Goal: Task Accomplishment & Management: Manage account settings

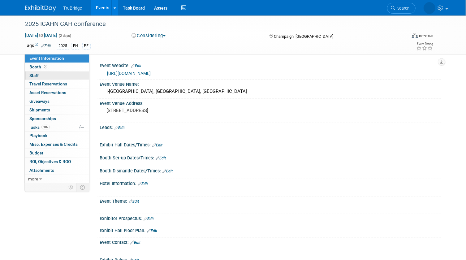
drag, startPoint x: 36, startPoint y: 74, endPoint x: 58, endPoint y: 74, distance: 21.6
click at [36, 74] on span "Staff 0" at bounding box center [34, 75] width 9 height 5
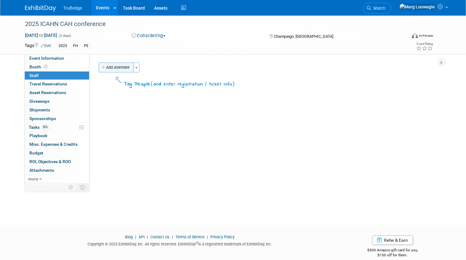
click at [121, 67] on button "Add Attendee" at bounding box center [116, 67] width 35 height 10
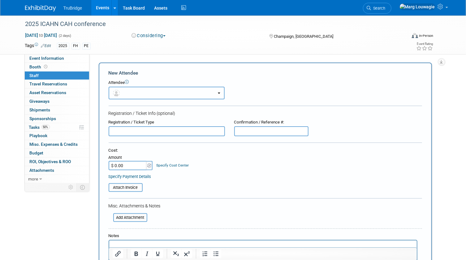
click at [128, 89] on button "button" at bounding box center [166, 93] width 116 height 13
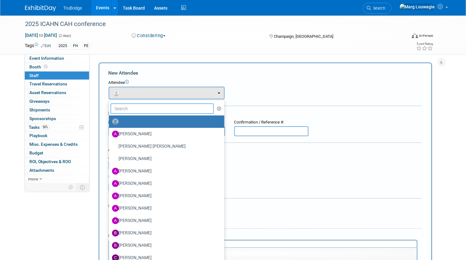
click at [143, 107] on input "text" at bounding box center [162, 108] width 104 height 11
type input "[PERSON_NAME]"
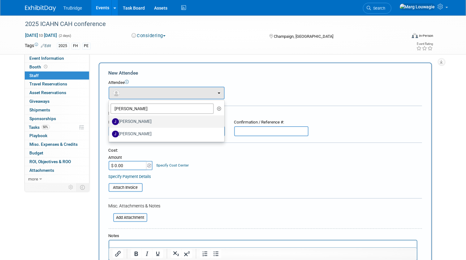
click at [144, 121] on label "[PERSON_NAME]" at bounding box center [165, 122] width 106 height 10
click at [110, 121] on input "[PERSON_NAME]" at bounding box center [108, 121] width 4 height 4
select select "47f7d21d-b76c-44bd-9713-bf80011943eb"
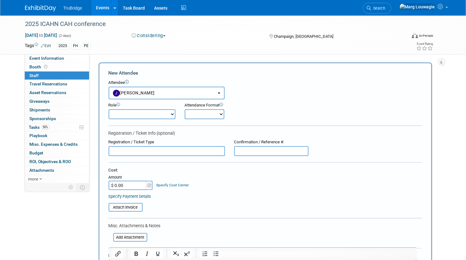
click at [166, 150] on input "text" at bounding box center [166, 151] width 116 height 10
type input "REGISTERED when I signed up for booth"
click at [171, 114] on select "Demonstrator Host Leadership Marketing Planner Presenter Sales Representative" at bounding box center [141, 114] width 67 height 10
select select "4"
click at [108, 109] on select "Demonstrator Host Leadership Marketing Planner Presenter Sales Representative" at bounding box center [141, 114] width 67 height 10
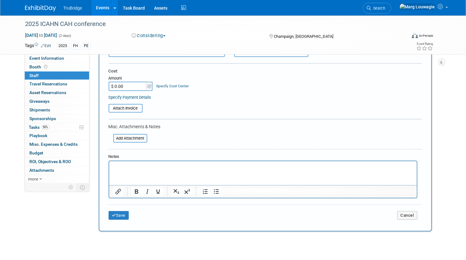
scroll to position [112, 0]
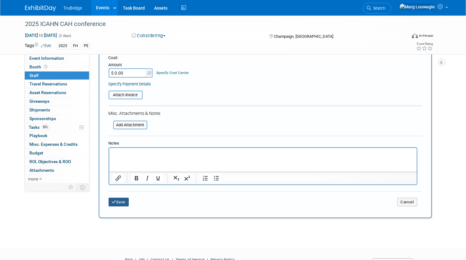
click at [123, 202] on button "Save" at bounding box center [118, 202] width 20 height 9
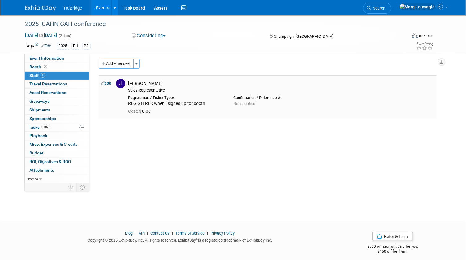
scroll to position [0, 0]
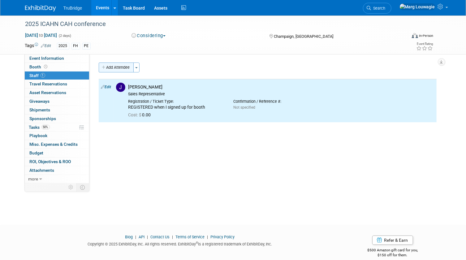
click at [122, 65] on button "Add Attendee" at bounding box center [116, 67] width 35 height 10
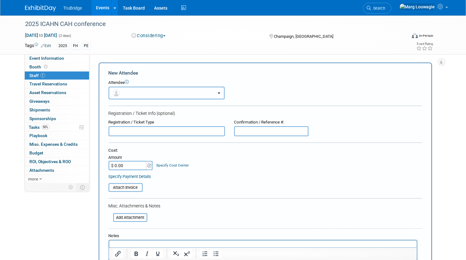
click at [142, 90] on button "button" at bounding box center [166, 93] width 116 height 13
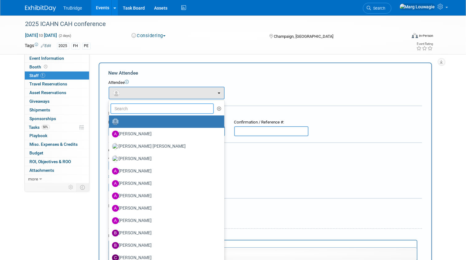
click at [143, 110] on input "text" at bounding box center [162, 108] width 104 height 11
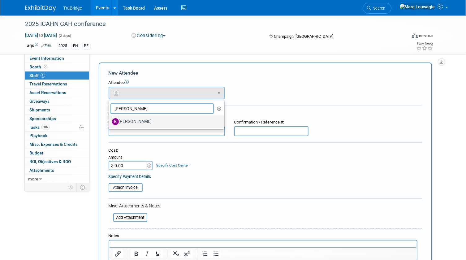
type input "[PERSON_NAME]"
click at [140, 119] on label "[PERSON_NAME]" at bounding box center [165, 122] width 106 height 10
click at [110, 119] on input "[PERSON_NAME]" at bounding box center [108, 121] width 4 height 4
select select "9afe8bed-6068-4c8c-936b-7b0021a78a04"
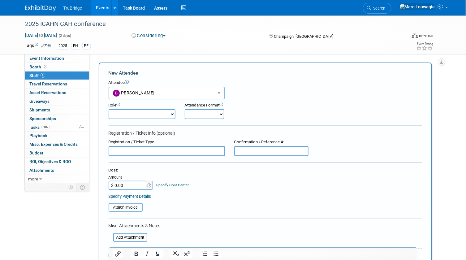
click at [139, 117] on select "Demonstrator Host Leadership Marketing Planner Presenter Sales Representative" at bounding box center [141, 114] width 67 height 10
select select "4"
click at [108, 109] on select "Demonstrator Host Leadership Marketing Planner Presenter Sales Representative" at bounding box center [141, 114] width 67 height 10
click at [156, 148] on input "text" at bounding box center [166, 151] width 116 height 10
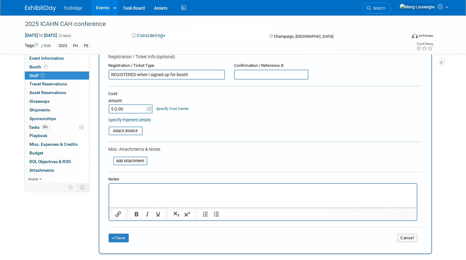
scroll to position [84, 0]
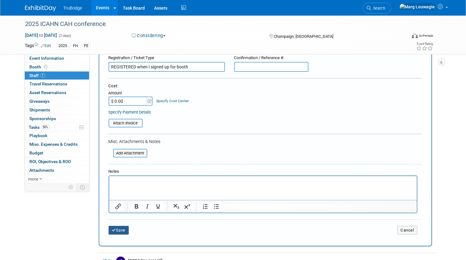
type input "REGISTERED when I signed up for booth"
drag, startPoint x: 118, startPoint y: 227, endPoint x: 328, endPoint y: 157, distance: 220.9
click at [119, 227] on button "Save" at bounding box center [118, 230] width 20 height 9
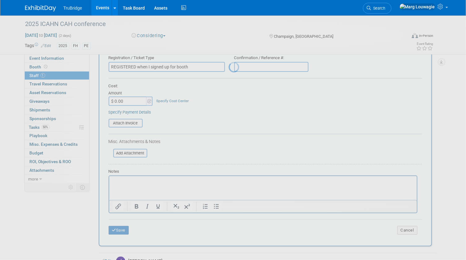
scroll to position [8, 0]
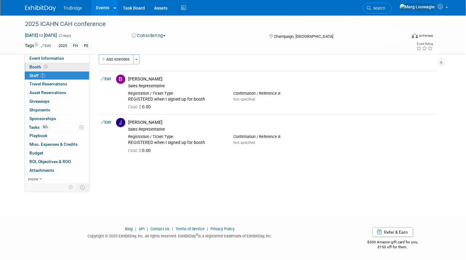
click at [56, 66] on link "Booth" at bounding box center [57, 67] width 64 height 8
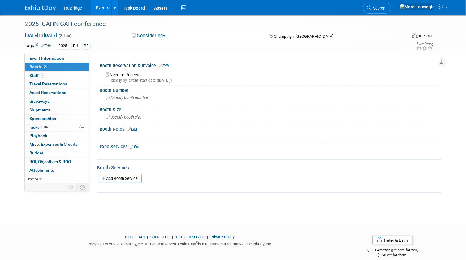
click at [169, 64] on link "Edit" at bounding box center [164, 66] width 10 height 4
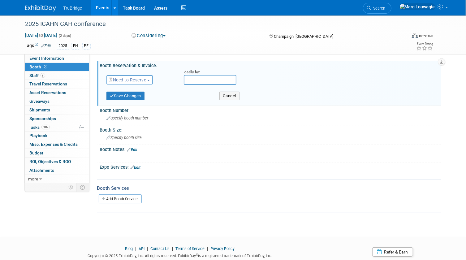
click at [146, 80] on span "Need to Reserve" at bounding box center [127, 79] width 37 height 5
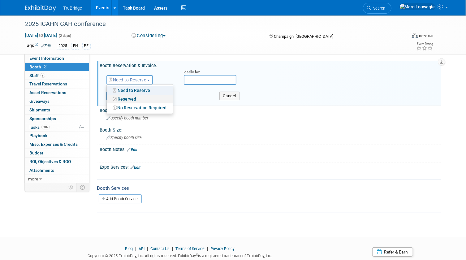
click at [138, 100] on link "Reserved" at bounding box center [140, 99] width 66 height 9
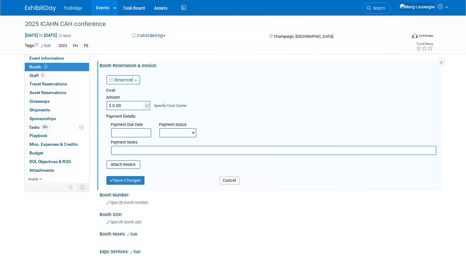
click at [127, 108] on input "$ 0.00" at bounding box center [125, 105] width 39 height 9
type input "$ 1,699.50"
click at [164, 132] on select "Not Paid Yet Partially Paid Paid in Full" at bounding box center [177, 132] width 37 height 9
select select "1"
click at [159, 128] on select "Not Paid Yet Partially Paid Paid in Full" at bounding box center [177, 132] width 37 height 9
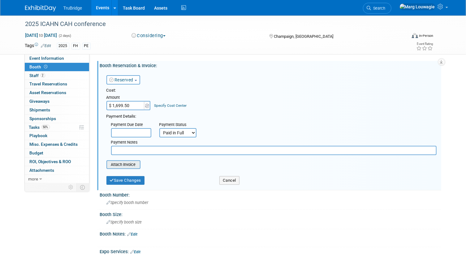
click at [134, 163] on input "file" at bounding box center [103, 164] width 74 height 7
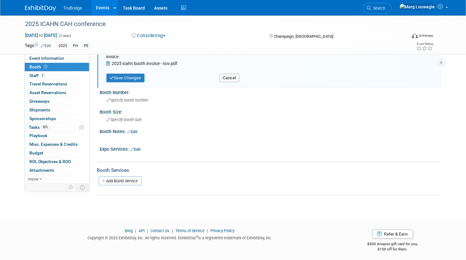
scroll to position [108, 0]
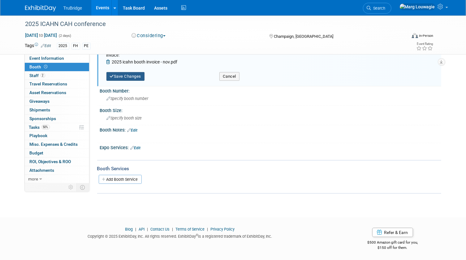
click at [140, 77] on button "Save Changes" at bounding box center [125, 76] width 38 height 9
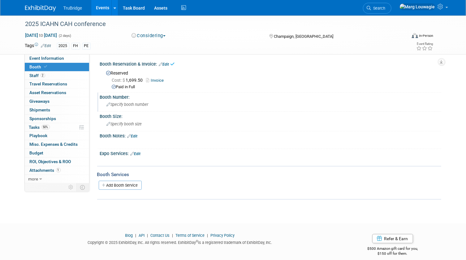
scroll to position [0, 0]
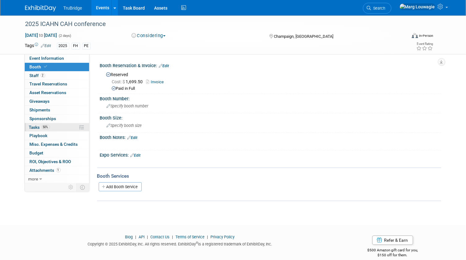
click at [36, 127] on span "Tasks 50%" at bounding box center [39, 127] width 21 height 5
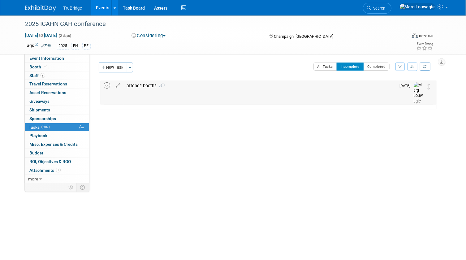
click at [105, 85] on icon at bounding box center [107, 85] width 6 height 6
click at [130, 68] on button "Toggle Dropdown" at bounding box center [130, 67] width 6 height 10
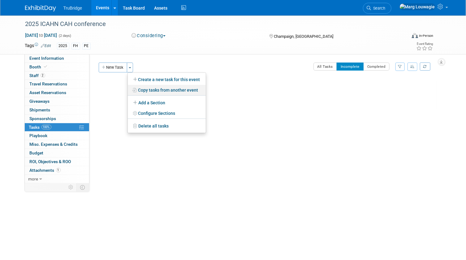
click at [152, 88] on link "Copy tasks from another event" at bounding box center [167, 90] width 78 height 11
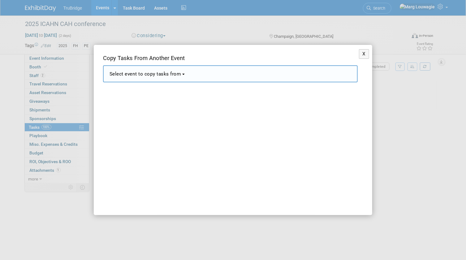
click at [186, 75] on button "Select event to copy tasks from" at bounding box center [230, 73] width 254 height 17
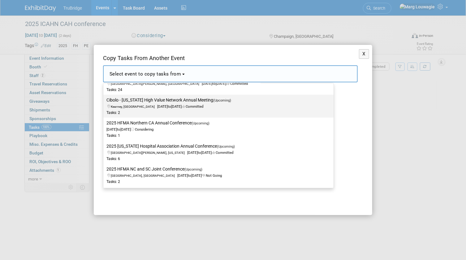
scroll to position [309, 0]
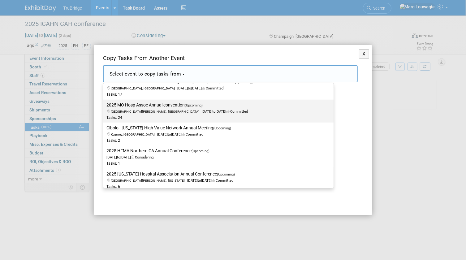
click at [181, 106] on label "2025 MO Hosp Assoc Annual convention (Upcoming) Saint Charles, MO Nov 5, 2025 t…" at bounding box center [216, 111] width 221 height 20
click at [104, 106] on input "2025 MO Hosp Assoc Annual convention (Upcoming) Saint Charles, MO Nov 5, 2025 t…" at bounding box center [102, 105] width 4 height 4
select select "11129236"
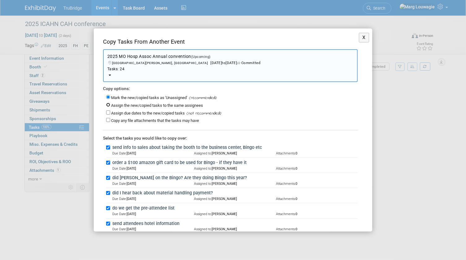
click at [108, 104] on input "Assign the new/copied tasks to the same assignees" at bounding box center [108, 105] width 4 height 4
radio input "true"
click at [108, 112] on input "Assign due dates to the new/copied tasks" at bounding box center [108, 112] width 4 height 4
checkbox input "true"
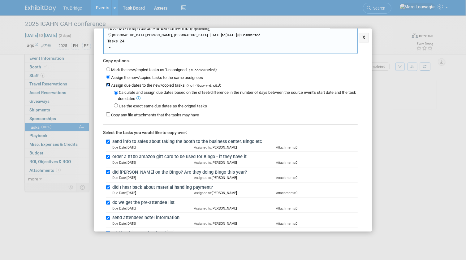
scroll to position [56, 0]
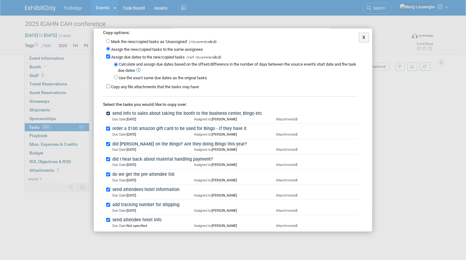
click at [108, 112] on input "send info to sales about taking the booth to the business center, Bingo etc" at bounding box center [108, 113] width 4 height 4
checkbox input "false"
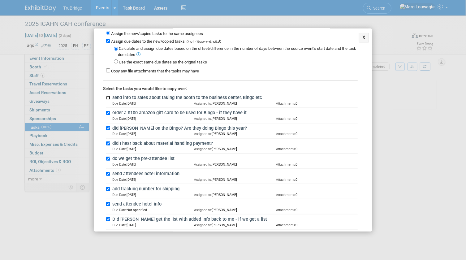
scroll to position [84, 0]
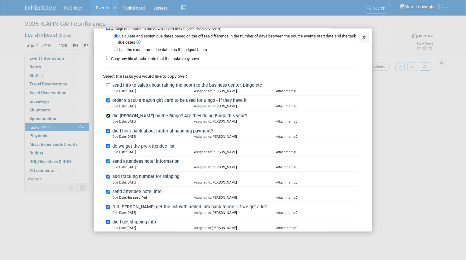
click at [107, 115] on input "did Chad on the Bingo? Are they doing Bingo this year?" at bounding box center [108, 116] width 4 height 4
checkbox input "false"
click at [109, 129] on input "did I hear back about material handling payment?" at bounding box center [108, 131] width 4 height 4
checkbox input "false"
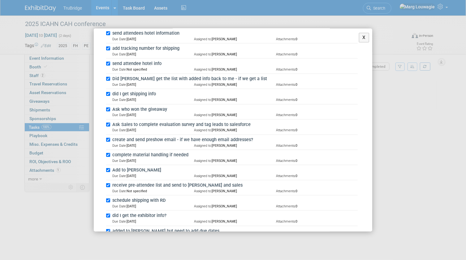
scroll to position [225, 0]
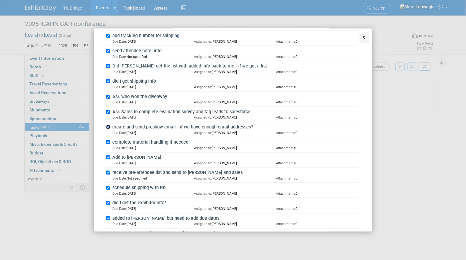
click at [109, 125] on input "create and send preshow email - if we have enough email addresses?" at bounding box center [108, 127] width 4 height 4
checkbox input "false"
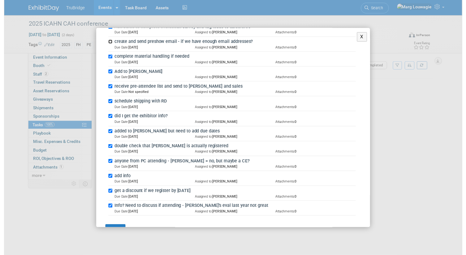
scroll to position [325, 0]
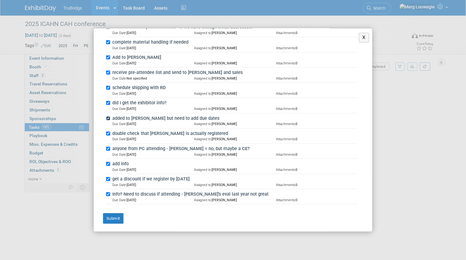
click at [110, 117] on input "added to Trello but need to add due dates" at bounding box center [108, 118] width 4 height 4
checkbox input "false"
drag, startPoint x: 108, startPoint y: 130, endPoint x: 116, endPoint y: 129, distance: 7.5
click at [109, 130] on div "double check that Chad is actually registered Due Date: Oct 6 Assigned to: Marg…" at bounding box center [231, 136] width 251 height 15
click at [108, 147] on input "anyone from PC attending - Tony = no, but maybe a CE?" at bounding box center [108, 149] width 4 height 4
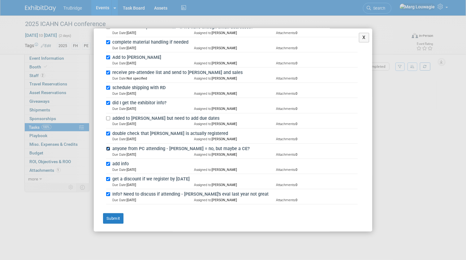
checkbox input "false"
click at [108, 132] on input "double check that Chad is actually registered" at bounding box center [108, 133] width 4 height 4
checkbox input "false"
click at [108, 162] on input "add info" at bounding box center [108, 164] width 4 height 4
checkbox input "false"
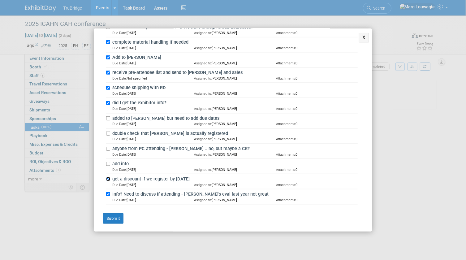
click at [108, 177] on input "get a discount if we register by April 18th" at bounding box center [108, 179] width 4 height 4
checkbox input "false"
click at [107, 192] on input "Info? Need to discuss if attending - Chad's eval last year not great" at bounding box center [108, 194] width 4 height 4
checkbox input "false"
click at [114, 215] on button "Submit" at bounding box center [113, 218] width 20 height 11
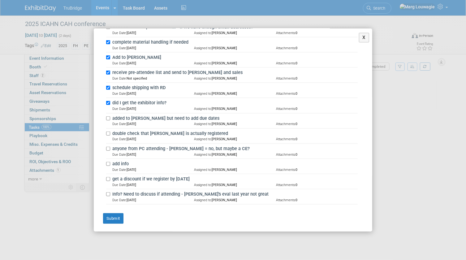
drag, startPoint x: 114, startPoint y: 215, endPoint x: 160, endPoint y: 166, distance: 66.9
click at [0, 0] on div at bounding box center [0, 0] width 0 height 0
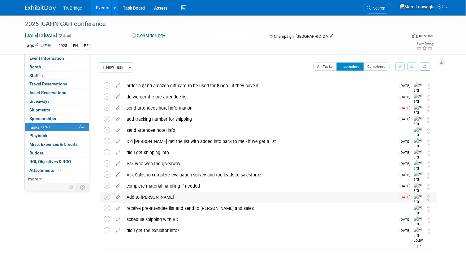
click at [118, 196] on icon at bounding box center [118, 196] width 11 height 8
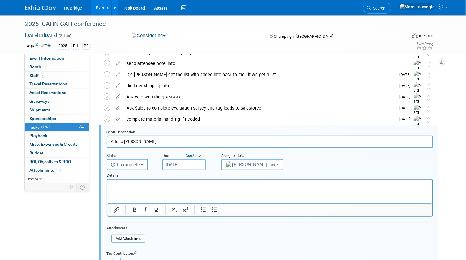
scroll to position [101, 0]
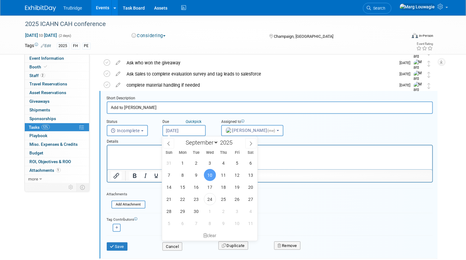
click at [176, 130] on input "Sep 10, 2025" at bounding box center [183, 130] width 43 height 11
click at [229, 197] on span "25" at bounding box center [223, 199] width 12 height 12
type input "Sep 25, 2025"
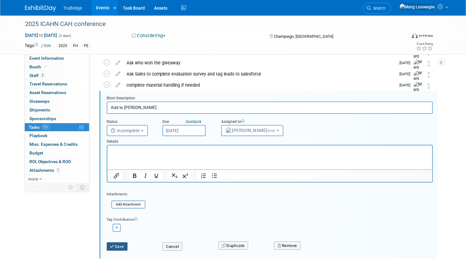
drag, startPoint x: 117, startPoint y: 246, endPoint x: 119, endPoint y: 240, distance: 5.8
click at [118, 242] on button "Save" at bounding box center [117, 246] width 21 height 9
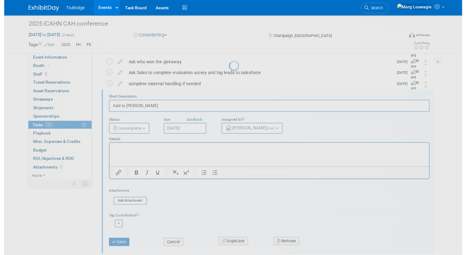
scroll to position [14, 0]
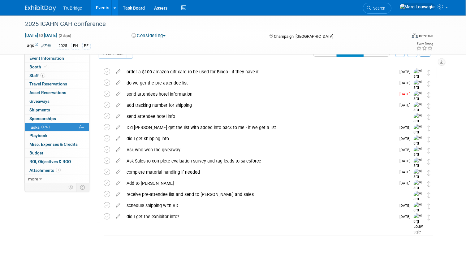
click at [117, 193] on icon at bounding box center [118, 193] width 11 height 8
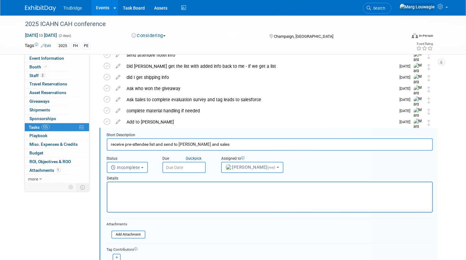
scroll to position [112, 0]
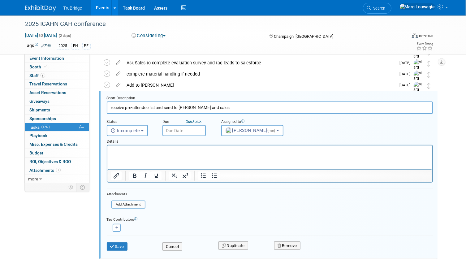
click at [190, 130] on input "text" at bounding box center [183, 130] width 43 height 11
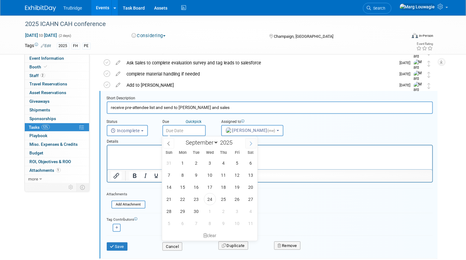
click at [251, 143] on icon at bounding box center [251, 143] width 4 height 4
click at [171, 144] on span at bounding box center [168, 143] width 11 height 11
select select "9"
click at [183, 201] on span "20" at bounding box center [182, 199] width 12 height 12
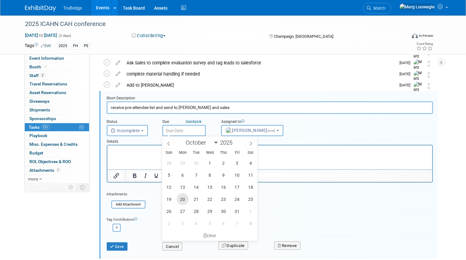
type input "Oct 20, 2025"
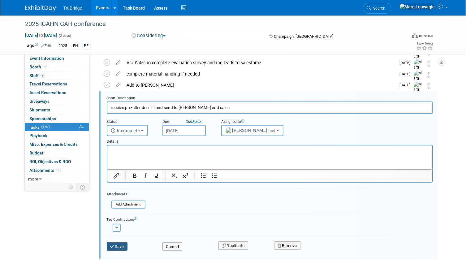
click at [120, 242] on button "Save" at bounding box center [117, 246] width 21 height 9
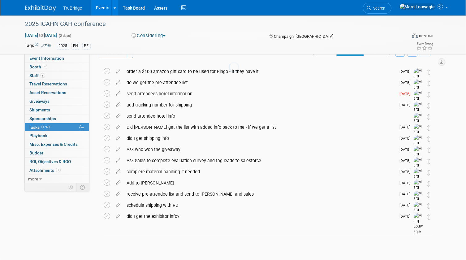
scroll to position [14, 0]
click at [108, 114] on icon at bounding box center [107, 116] width 6 height 6
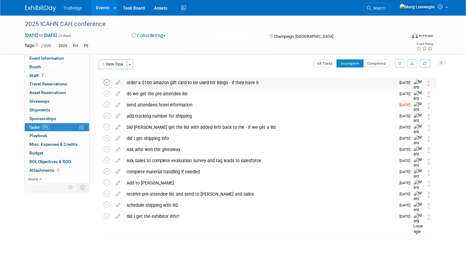
click at [108, 80] on icon at bounding box center [107, 82] width 6 height 6
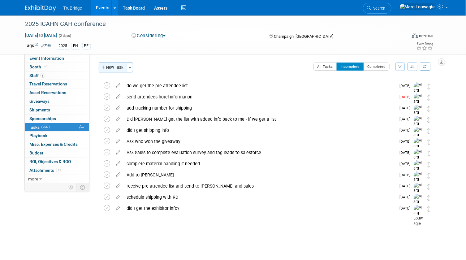
click at [123, 68] on button "New Task" at bounding box center [113, 67] width 28 height 10
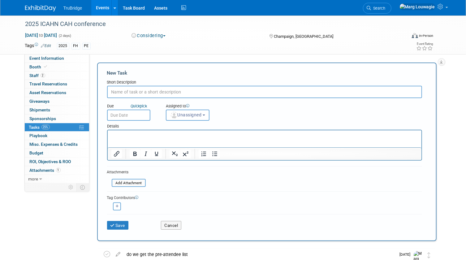
click at [142, 88] on input "text" at bounding box center [264, 92] width 315 height 12
type input "add to captello"
click at [189, 112] on span "Unassigned" at bounding box center [186, 114] width 32 height 5
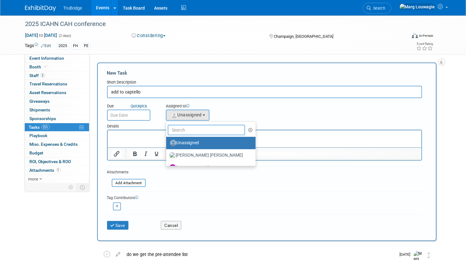
click at [208, 127] on input "text" at bounding box center [207, 130] width 78 height 11
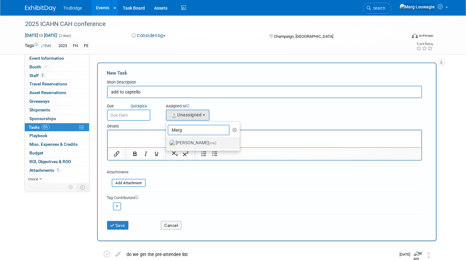
type input "Marg"
drag, startPoint x: 204, startPoint y: 138, endPoint x: 197, endPoint y: 136, distance: 7.3
click at [199, 137] on link "Marg Louwagie (me)" at bounding box center [203, 143] width 74 height 12
click at [187, 141] on label "Marg Louwagie (me)" at bounding box center [201, 143] width 65 height 10
click at [167, 141] on input "Marg Louwagie (me)" at bounding box center [165, 142] width 4 height 4
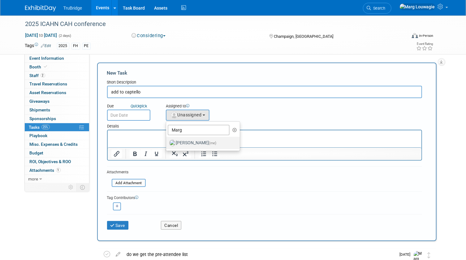
select select "0abee163-1570-438d-a0ea-e9129f2ffbd7"
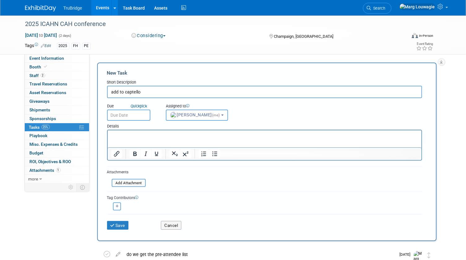
click at [139, 117] on input "text" at bounding box center [128, 114] width 43 height 11
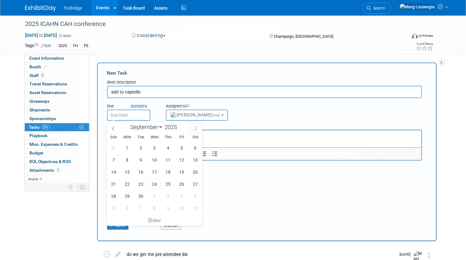
click at [197, 130] on icon at bounding box center [195, 128] width 4 height 4
select select "9"
click at [130, 182] on span "20" at bounding box center [127, 184] width 12 height 12
type input "Oct 20, 2025"
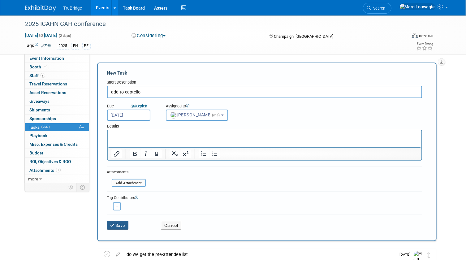
click at [118, 224] on button "Save" at bounding box center [118, 225] width 22 height 9
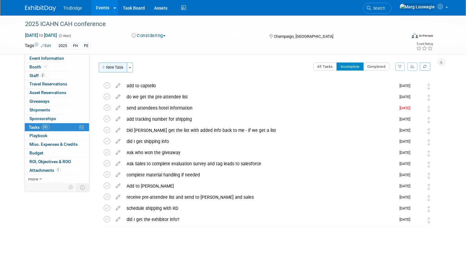
click at [108, 69] on button "New Task" at bounding box center [113, 67] width 28 height 10
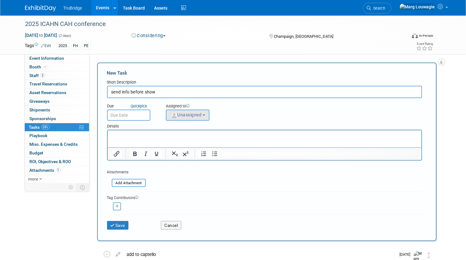
type input "send info before show"
click at [200, 113] on span "Unassigned" at bounding box center [186, 114] width 32 height 5
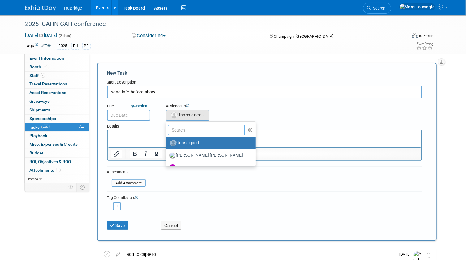
click at [195, 132] on input "text" at bounding box center [207, 130] width 78 height 11
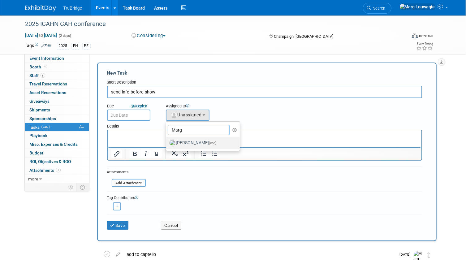
type input "Marg"
drag, startPoint x: 194, startPoint y: 144, endPoint x: 175, endPoint y: 129, distance: 24.0
click at [194, 143] on label "Marg Louwagie (me)" at bounding box center [201, 143] width 65 height 10
click at [167, 143] on input "Marg Louwagie (me)" at bounding box center [165, 142] width 4 height 4
select select "0abee163-1570-438d-a0ea-e9129f2ffbd7"
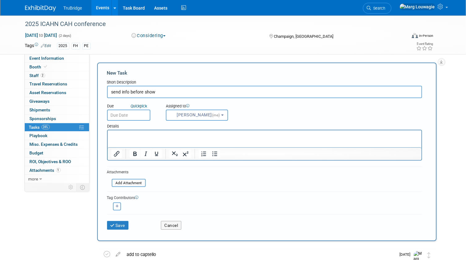
click at [137, 116] on input "text" at bounding box center [128, 114] width 43 height 11
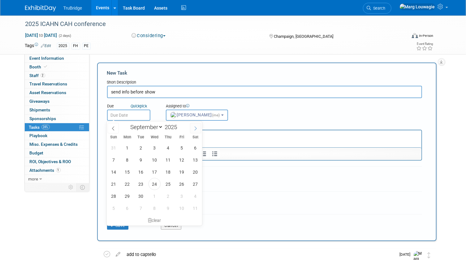
click at [193, 124] on span at bounding box center [195, 128] width 11 height 11
select select "10"
click at [127, 148] on span "27" at bounding box center [127, 148] width 12 height 12
type input "Oct 27, 2025"
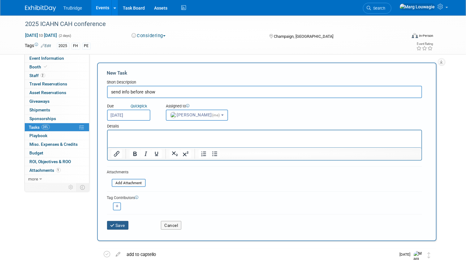
click at [124, 223] on button "Save" at bounding box center [118, 225] width 22 height 9
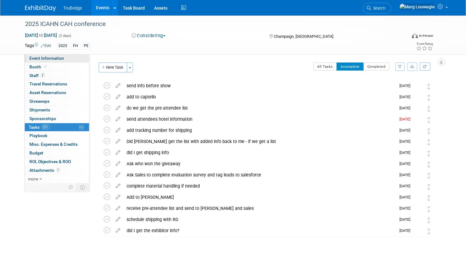
click at [56, 58] on span "Event Information" at bounding box center [47, 58] width 35 height 5
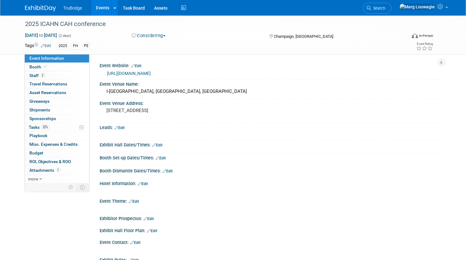
click at [122, 72] on link "https://icahn.org/" at bounding box center [129, 73] width 44 height 5
click at [139, 64] on link "Edit" at bounding box center [136, 66] width 10 height 4
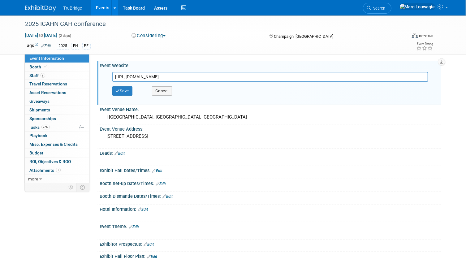
drag, startPoint x: 154, startPoint y: 76, endPoint x: 104, endPoint y: 77, distance: 49.2
click at [104, 77] on div "https://icahn.org/ Save Cancel" at bounding box center [270, 85] width 332 height 34
type input "[URL][DOMAIN_NAME]"
click at [123, 89] on button "Save" at bounding box center [122, 90] width 20 height 9
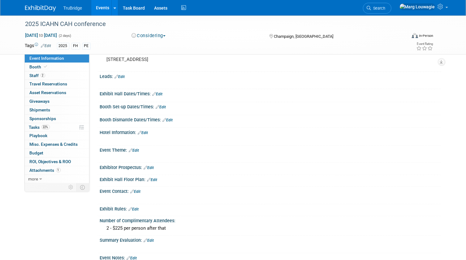
scroll to position [56, 0]
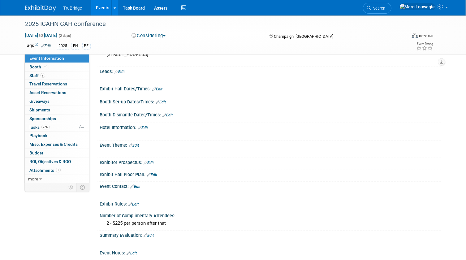
click at [148, 127] on link "Edit" at bounding box center [143, 127] width 10 height 4
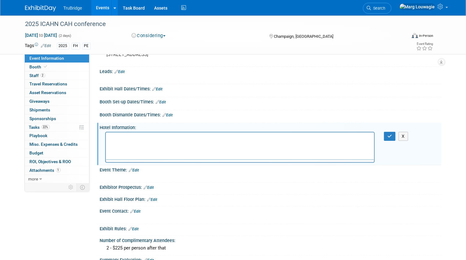
scroll to position [0, 0]
click at [118, 138] on p "Rich Text Area. Press ALT-0 for help." at bounding box center [239, 137] width 261 height 6
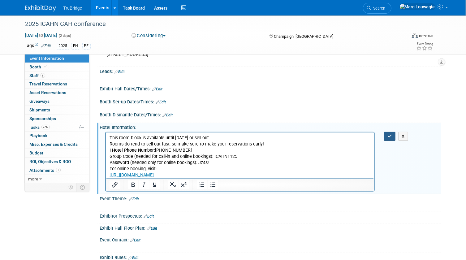
click at [392, 133] on button "button" at bounding box center [389, 136] width 11 height 9
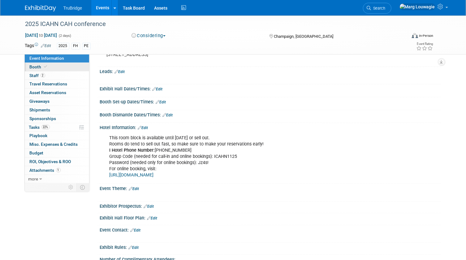
click at [62, 67] on link "Booth" at bounding box center [57, 67] width 64 height 8
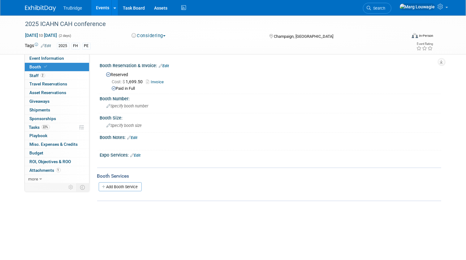
click at [145, 34] on button "Considering" at bounding box center [148, 35] width 39 height 6
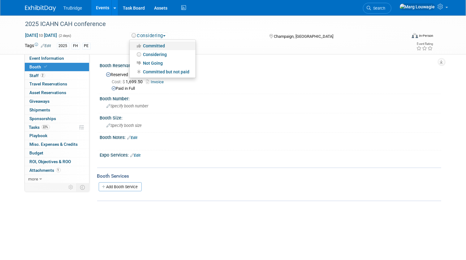
click at [148, 44] on link "Committed" at bounding box center [163, 45] width 66 height 9
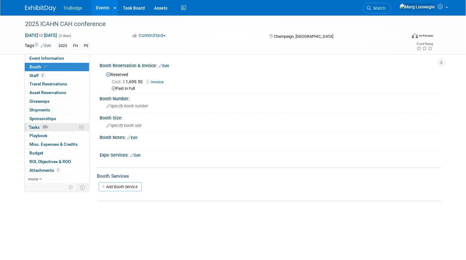
click at [34, 124] on link "22% Tasks 22%" at bounding box center [57, 127] width 64 height 8
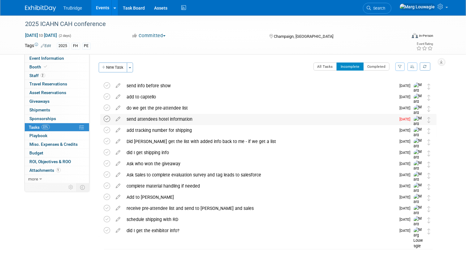
click at [106, 118] on icon at bounding box center [107, 119] width 6 height 6
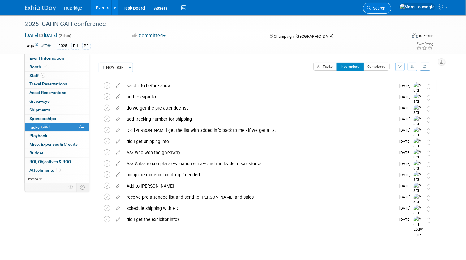
click at [391, 6] on link "Search" at bounding box center [377, 8] width 28 height 11
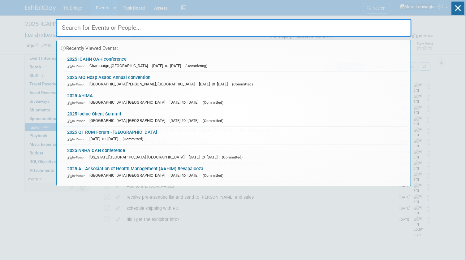
click at [384, 27] on input "text" at bounding box center [233, 28] width 355 height 18
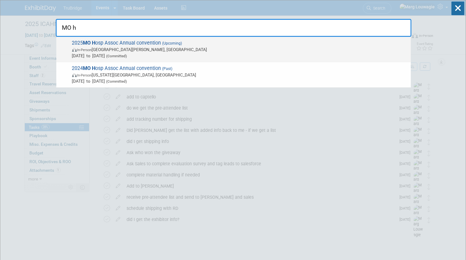
type input "MO h"
click at [86, 49] on span "In-Person" at bounding box center [84, 50] width 15 height 4
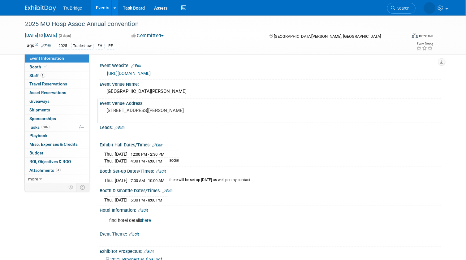
drag, startPoint x: 35, startPoint y: 126, endPoint x: 123, endPoint y: 113, distance: 89.0
click at [35, 126] on span "Tasks 38%" at bounding box center [39, 127] width 21 height 5
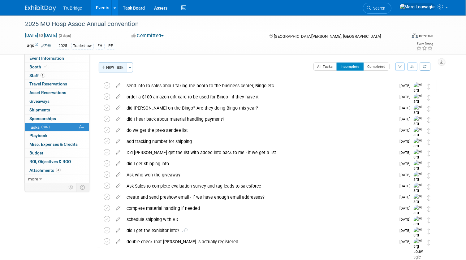
click at [118, 67] on button "New Task" at bounding box center [113, 67] width 28 height 10
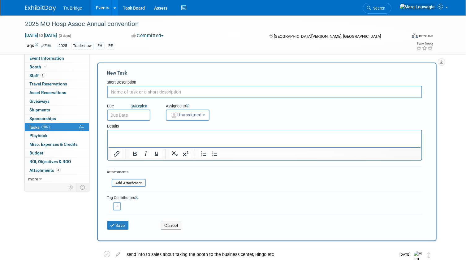
click at [143, 90] on input "text" at bounding box center [264, 92] width 315 height 12
type input "send info before show"
click at [178, 112] on span "Unassigned" at bounding box center [186, 114] width 32 height 5
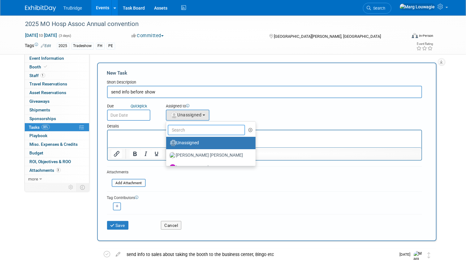
click at [192, 130] on input "text" at bounding box center [207, 130] width 78 height 11
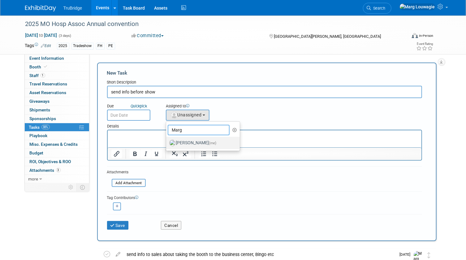
type input "Marg"
click at [186, 140] on label "Marg Louwagie (me)" at bounding box center [201, 143] width 65 height 10
click at [167, 140] on input "Marg Louwagie (me)" at bounding box center [165, 142] width 4 height 4
select select "0abee163-1570-438d-a0ea-e9129f2ffbd7"
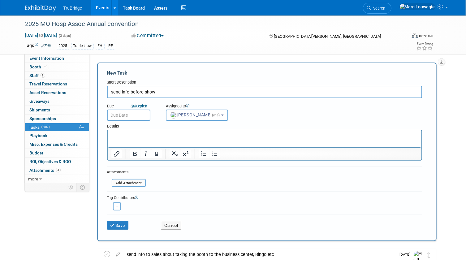
click at [137, 115] on input "text" at bounding box center [128, 114] width 43 height 11
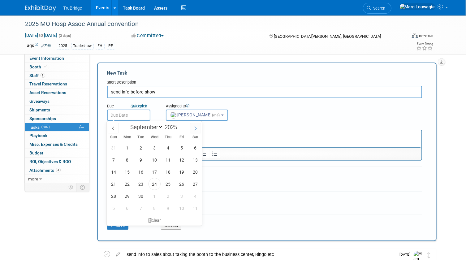
click at [194, 129] on icon at bounding box center [195, 128] width 4 height 4
select select "9"
click at [127, 193] on span "27" at bounding box center [127, 196] width 12 height 12
type input "Oct 27, 2025"
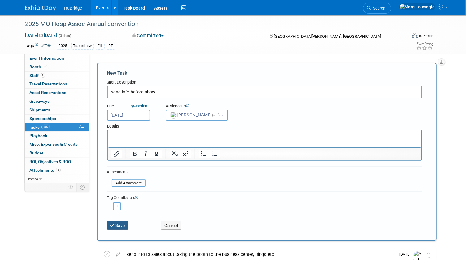
click at [122, 224] on button "Save" at bounding box center [118, 225] width 22 height 9
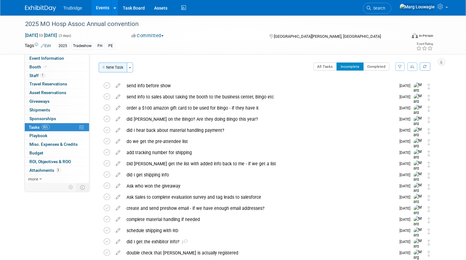
click at [118, 64] on button "New Task" at bounding box center [113, 67] width 28 height 10
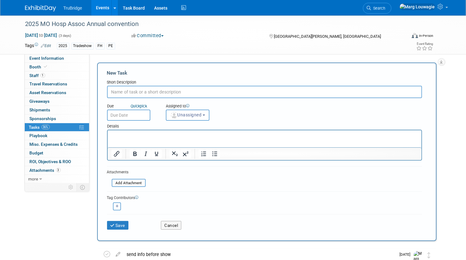
click at [134, 90] on input "text" at bounding box center [264, 92] width 315 height 12
type input "add to captello"
click at [176, 112] on img "button" at bounding box center [174, 115] width 7 height 7
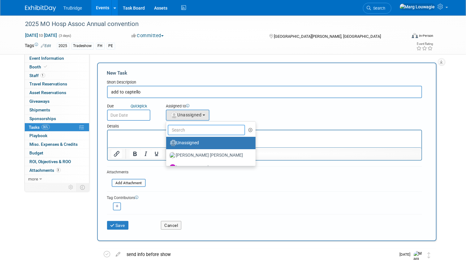
click at [180, 130] on input "text" at bounding box center [207, 130] width 78 height 11
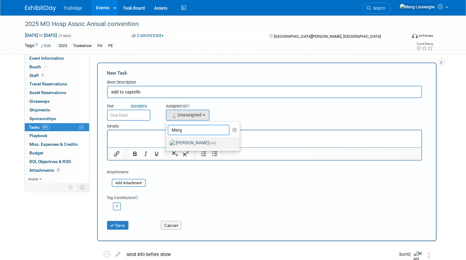
type input "Marg"
click at [195, 141] on label "Marg Louwagie (me)" at bounding box center [201, 143] width 65 height 10
click at [167, 141] on input "Marg Louwagie (me)" at bounding box center [165, 142] width 4 height 4
select select "0abee163-1570-438d-a0ea-e9129f2ffbd7"
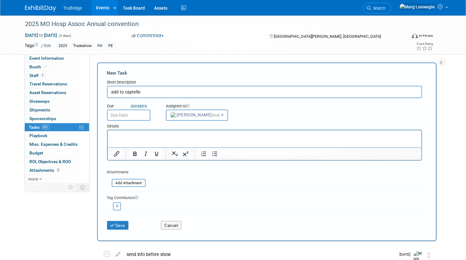
click at [143, 116] on input "text" at bounding box center [128, 114] width 43 height 11
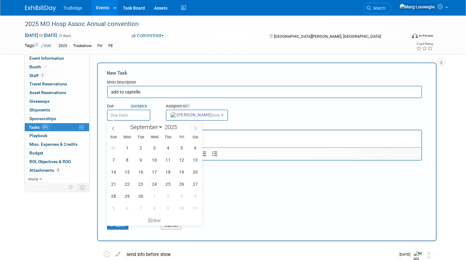
click at [195, 128] on icon at bounding box center [195, 128] width 4 height 4
select select "9"
click at [125, 198] on span "27" at bounding box center [127, 196] width 12 height 12
type input "Oct 27, 2025"
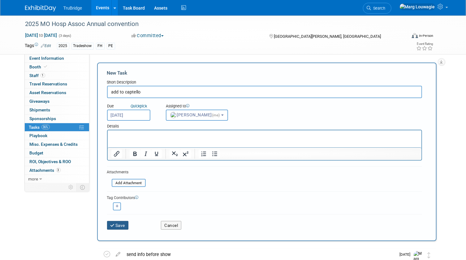
click at [122, 226] on button "Save" at bounding box center [118, 225] width 22 height 9
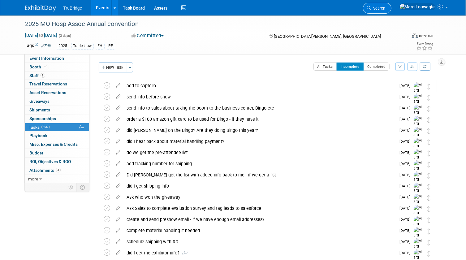
click at [385, 8] on span "Search" at bounding box center [378, 8] width 14 height 5
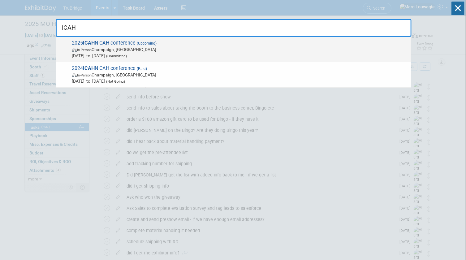
type input "ICAH"
click at [113, 46] on span "2025 ICAH N CAH conference (Upcoming) In-Person Champaign, IL Nov 3, 2025 to No…" at bounding box center [238, 49] width 337 height 19
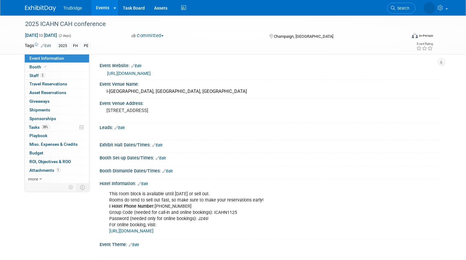
click at [151, 74] on link "https://icahn.org/event/2025-icahn-annual-conference/" at bounding box center [129, 73] width 44 height 5
click at [385, 10] on span "Search" at bounding box center [378, 8] width 14 height 5
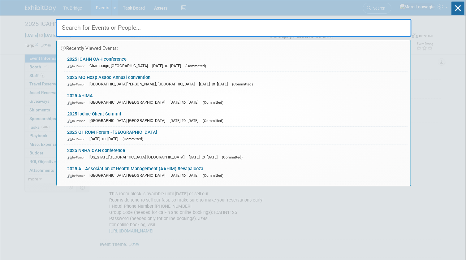
click at [396, 24] on input "text" at bounding box center [233, 28] width 355 height 18
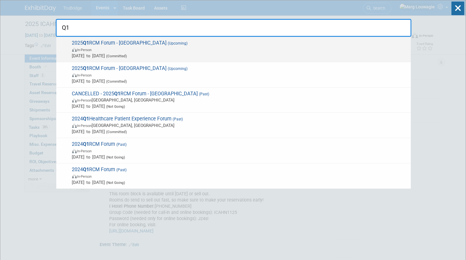
type input "Q1"
click at [124, 43] on span "2025 Q1 RCM Forum - Houston (Upcoming) In-Person Oct 10, 2025 to Oct 10, 2025 (…" at bounding box center [238, 49] width 337 height 19
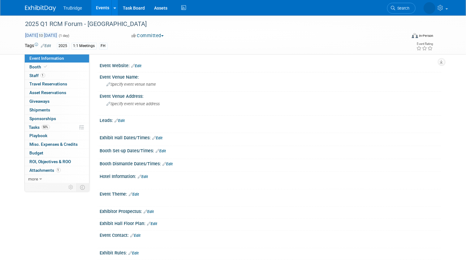
click at [57, 32] on span "Oct 10, 2025 to Oct 10, 2025" at bounding box center [41, 35] width 32 height 6
type input "Oct 10, 2025"
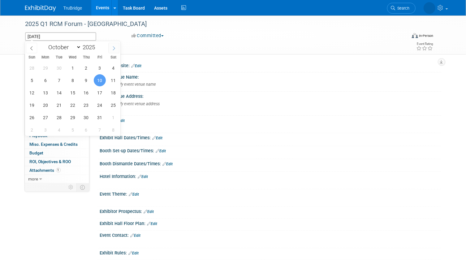
click at [112, 47] on icon at bounding box center [114, 48] width 4 height 4
select select "11"
click at [87, 80] on span "11" at bounding box center [86, 80] width 12 height 12
type input "Dec 11, 2025"
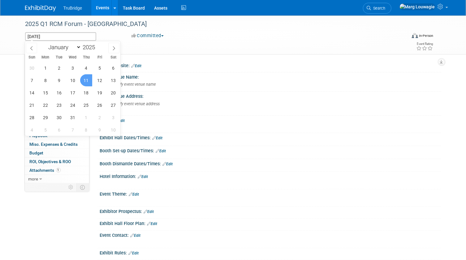
click at [87, 80] on span "11" at bounding box center [86, 80] width 12 height 12
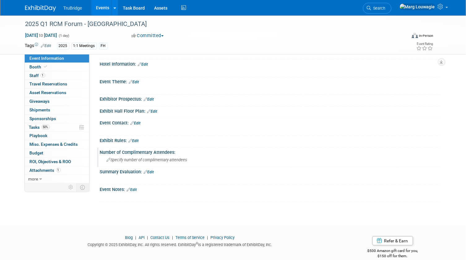
scroll to position [120, 0]
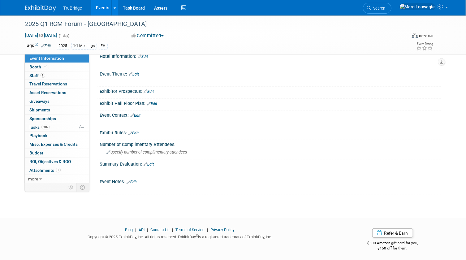
click at [134, 180] on link "Edit" at bounding box center [132, 182] width 10 height 4
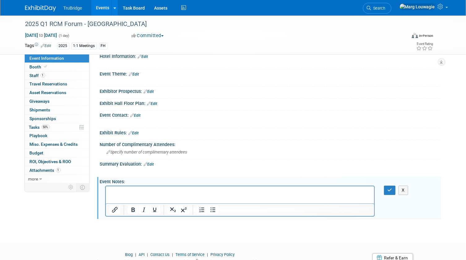
scroll to position [0, 0]
click at [132, 193] on p "Rich Text Area. Press ALT-0 for help." at bounding box center [239, 192] width 261 height 6
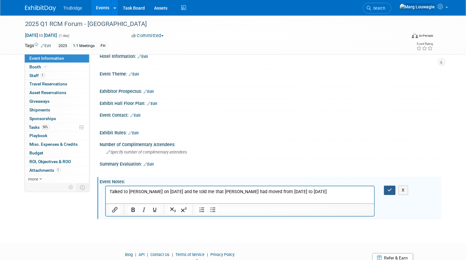
click at [389, 185] on button "button" at bounding box center [389, 189] width 11 height 9
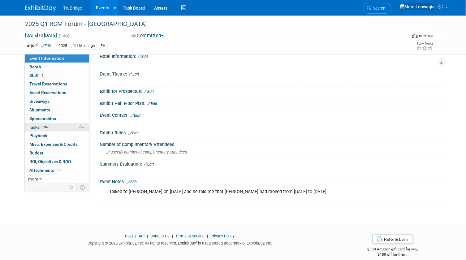
click at [33, 125] on span "Tasks 50%" at bounding box center [39, 127] width 21 height 5
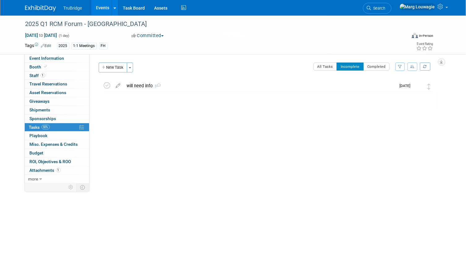
click at [385, 7] on span "Search" at bounding box center [378, 8] width 14 height 5
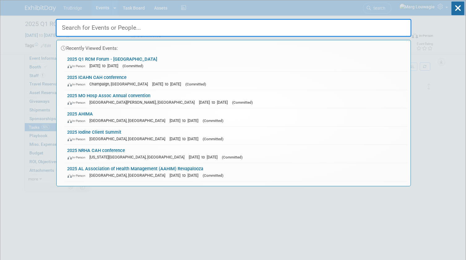
click at [398, 26] on input "text" at bounding box center [233, 28] width 355 height 18
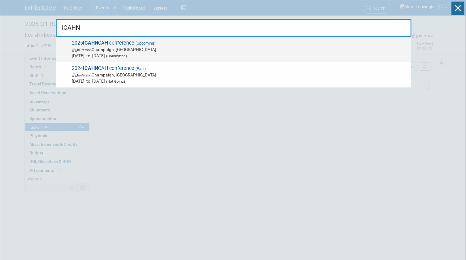
type input "ICAHN"
click at [166, 46] on span "2025 ICAHN CAH conference (Upcoming) In-Person Champaign, IL Nov 3, 2025 to Nov…" at bounding box center [238, 49] width 337 height 19
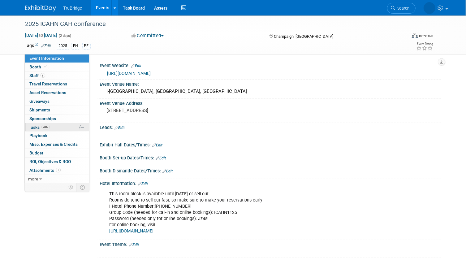
click at [35, 127] on span "Tasks 28%" at bounding box center [39, 127] width 21 height 5
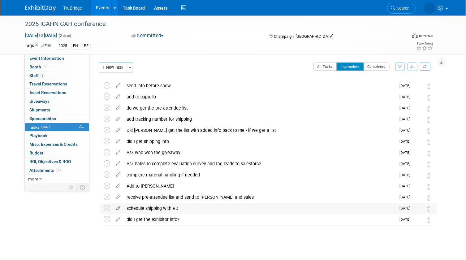
click at [117, 207] on icon at bounding box center [118, 207] width 11 height 8
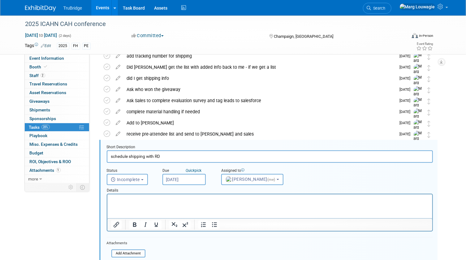
scroll to position [112, 0]
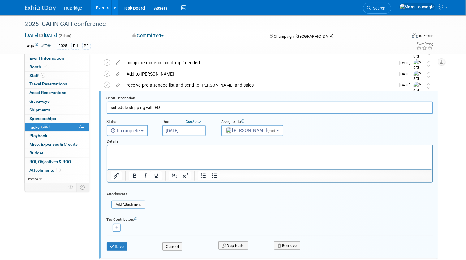
click at [186, 132] on input "[DATE]" at bounding box center [183, 130] width 43 height 11
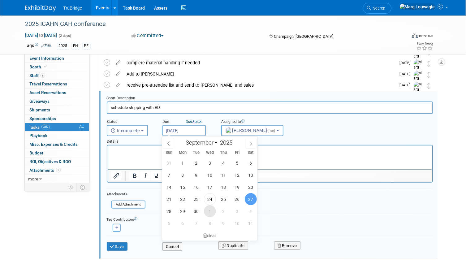
click at [205, 210] on span "1" at bounding box center [210, 211] width 12 height 12
type input "[DATE]"
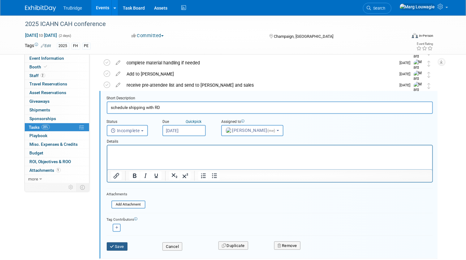
click at [118, 244] on button "Save" at bounding box center [117, 246] width 21 height 9
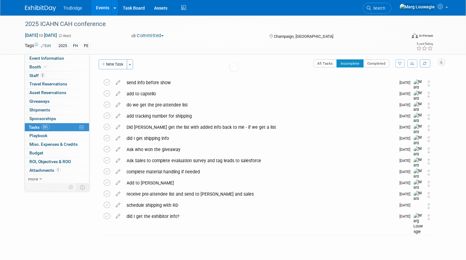
scroll to position [3, 0]
